Goal: Task Accomplishment & Management: Manage account settings

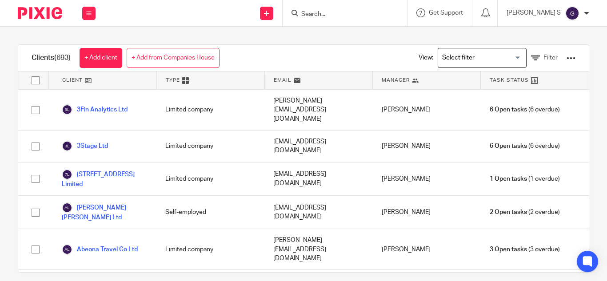
click at [343, 13] on input "Search" at bounding box center [340, 15] width 80 height 8
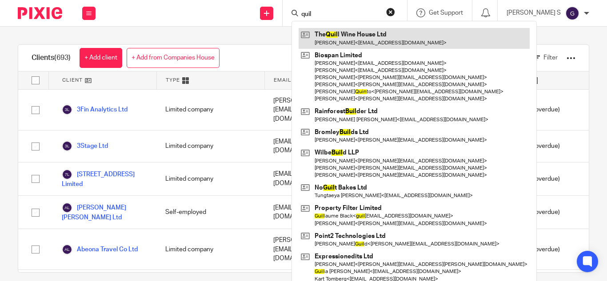
type input "quil"
click at [375, 39] on link at bounding box center [414, 38] width 231 height 20
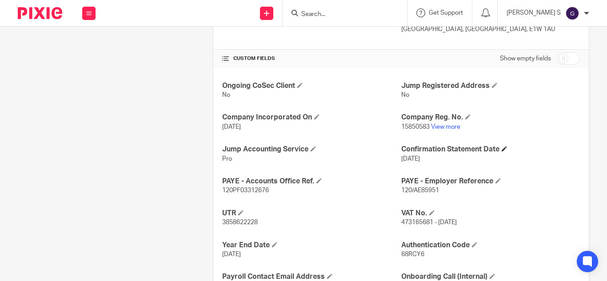
scroll to position [291, 0]
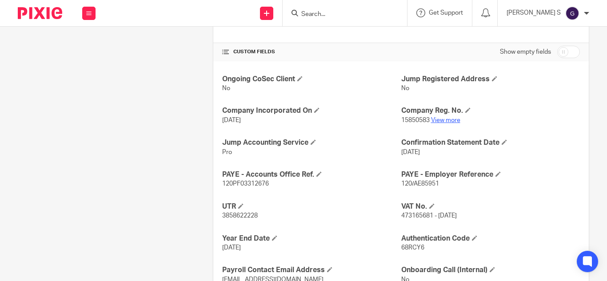
click at [440, 117] on link "View more" at bounding box center [445, 120] width 29 height 6
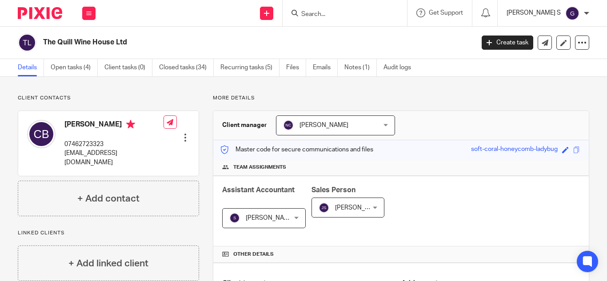
click at [551, 16] on p "[PERSON_NAME] S" at bounding box center [534, 12] width 54 height 9
click at [547, 34] on span "My profile" at bounding box center [552, 35] width 28 height 6
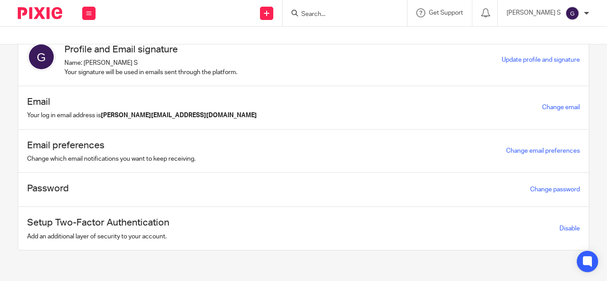
scroll to position [29, 0]
click at [546, 107] on link "Change email" at bounding box center [561, 107] width 38 height 6
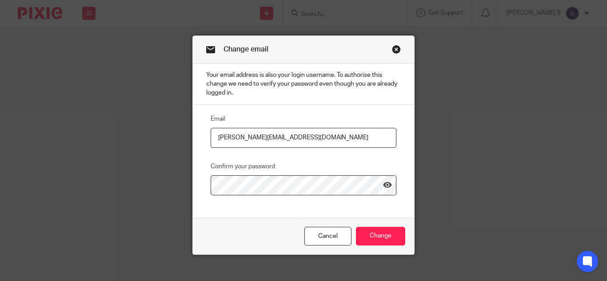
click at [252, 140] on input "[PERSON_NAME][EMAIL_ADDRESS][DOMAIN_NAME]" at bounding box center [304, 138] width 186 height 20
type input "gopika@riseaccounting.co.uk"
click at [392, 48] on link "Close this dialog window" at bounding box center [396, 51] width 9 height 12
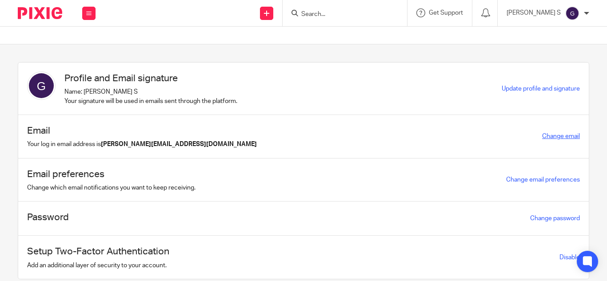
click at [562, 137] on link "Change email" at bounding box center [561, 136] width 38 height 6
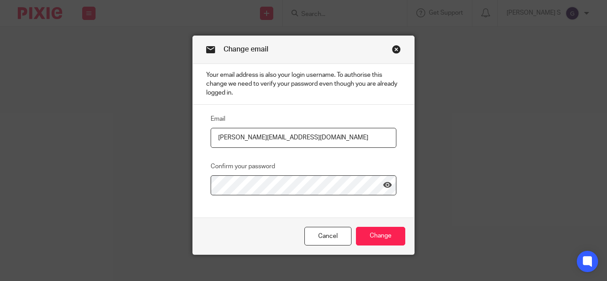
click at [252, 140] on input "[PERSON_NAME][EMAIL_ADDRESS][DOMAIN_NAME]" at bounding box center [304, 138] width 186 height 20
type input "gopika@riseaccounting.co.uk"
click at [383, 191] on link at bounding box center [387, 187] width 9 height 12
click at [377, 241] on input "Change" at bounding box center [380, 236] width 49 height 19
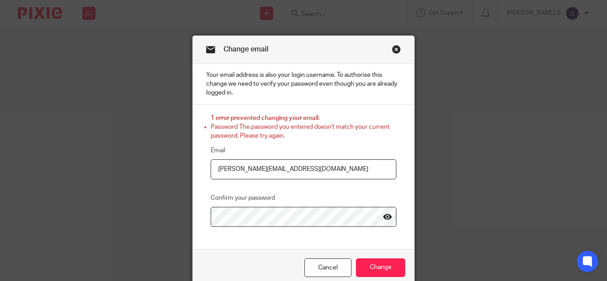
click at [386, 220] on icon at bounding box center [387, 216] width 9 height 9
click at [382, 259] on input "Change" at bounding box center [380, 268] width 49 height 19
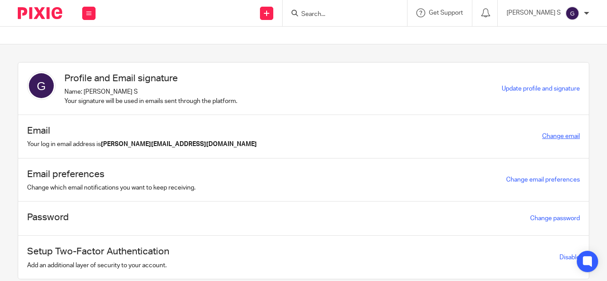
click at [542, 137] on link "Change email" at bounding box center [561, 136] width 38 height 6
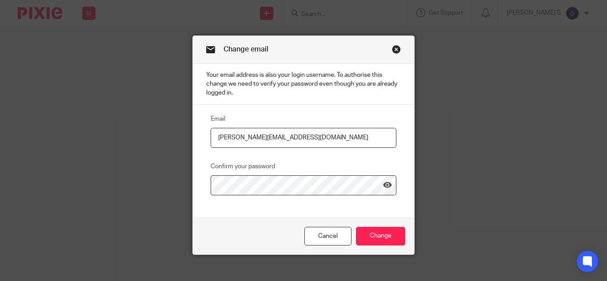
click at [253, 140] on input "[PERSON_NAME][EMAIL_ADDRESS][DOMAIN_NAME]" at bounding box center [304, 138] width 186 height 20
type input "[PERSON_NAME][EMAIL_ADDRESS][DOMAIN_NAME]"
click at [383, 187] on icon at bounding box center [387, 185] width 9 height 9
click at [383, 184] on icon at bounding box center [387, 185] width 9 height 9
click at [380, 231] on input "Change" at bounding box center [380, 236] width 49 height 19
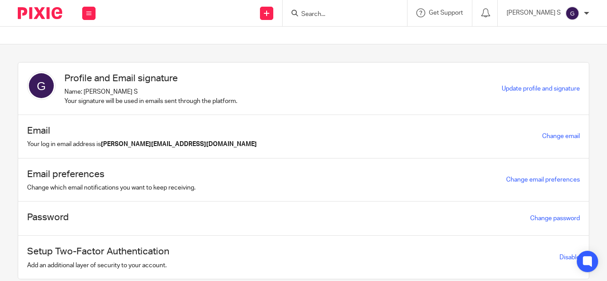
click at [570, 20] on img at bounding box center [572, 13] width 14 height 14
click at [560, 47] on span "Email integration" at bounding box center [561, 48] width 46 height 6
